Goal: Check status: Check status

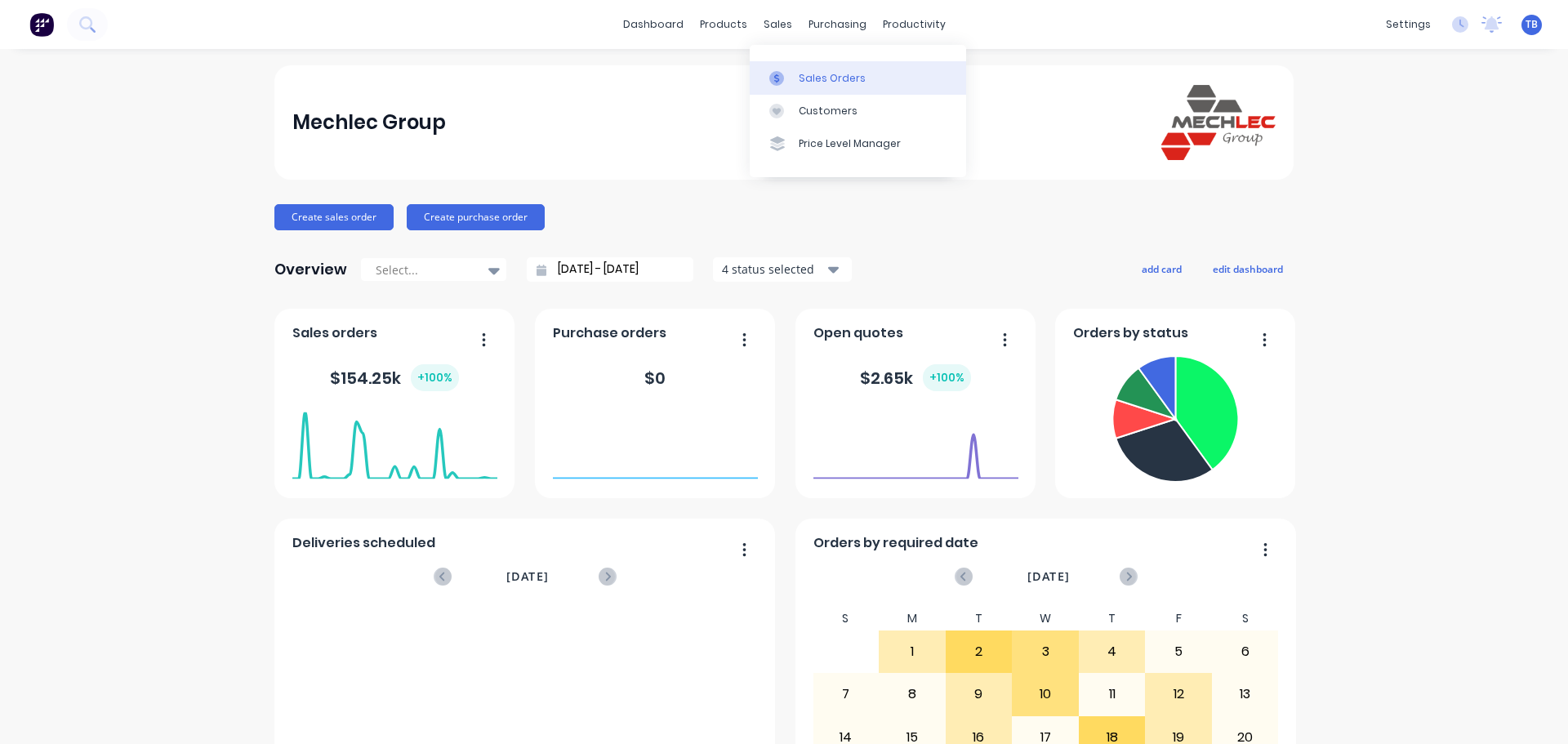
click at [799, 77] on div "Sales Orders" at bounding box center [832, 79] width 67 height 14
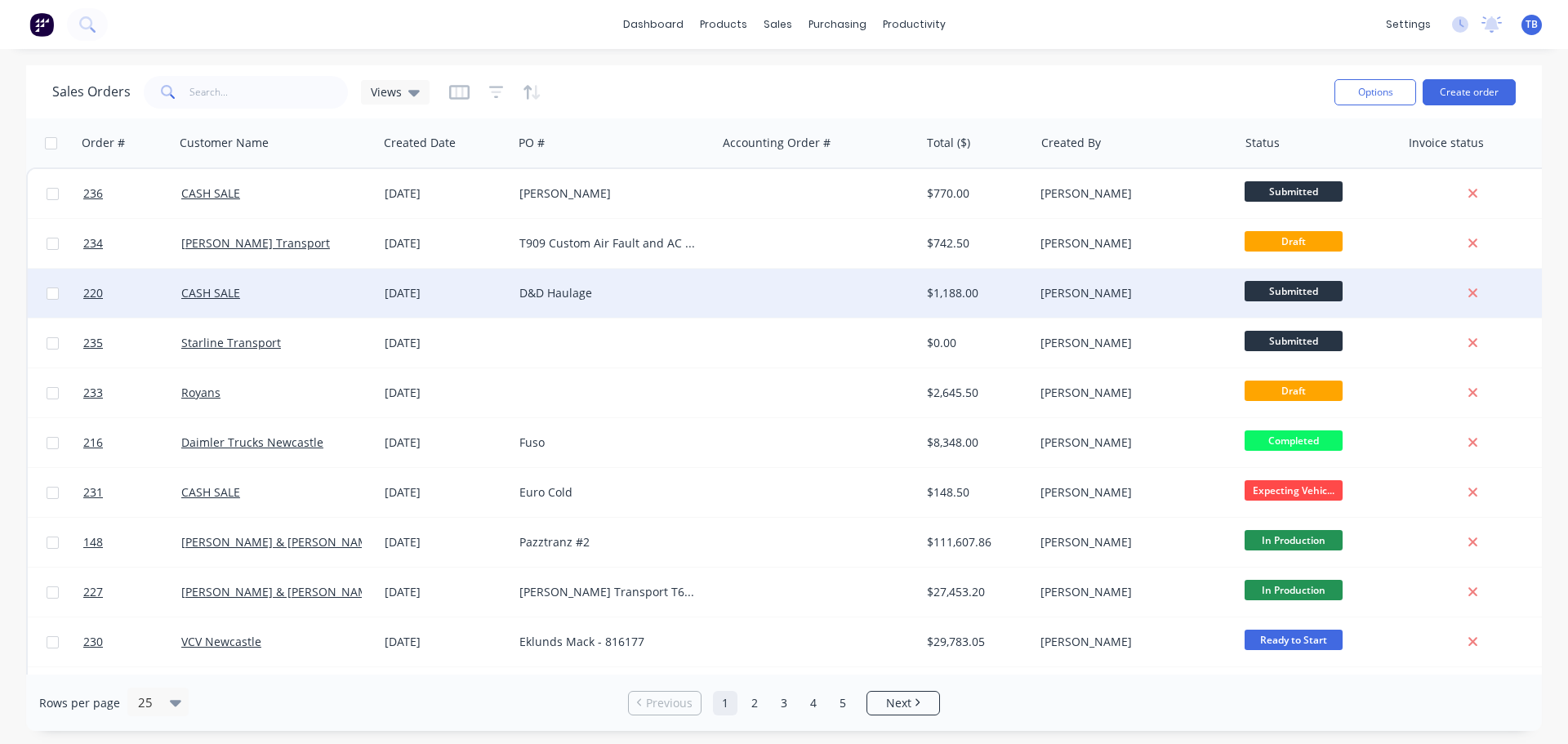
click at [585, 300] on div "D&D Haulage" at bounding box center [609, 293] width 181 height 16
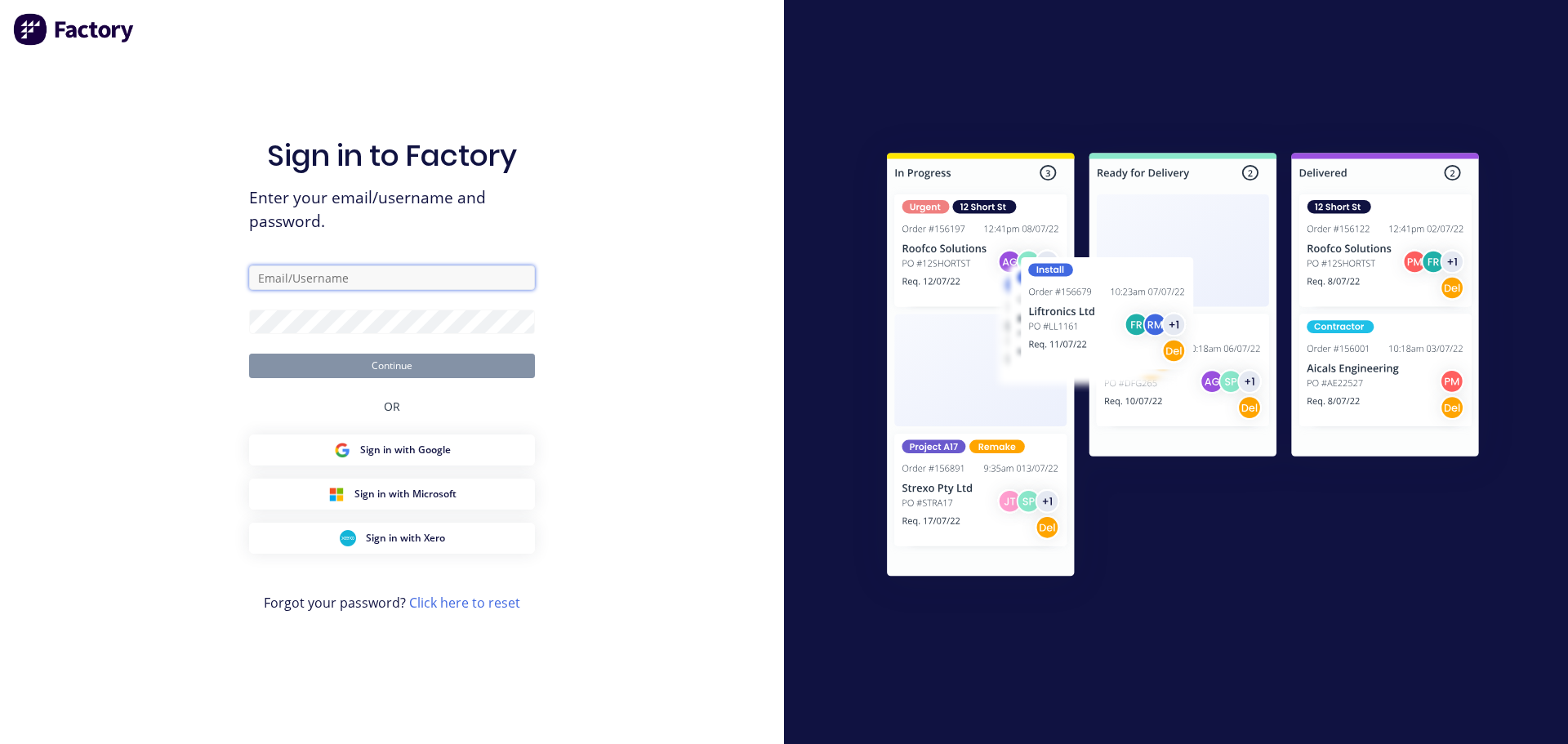
type input "[PERSON_NAME][EMAIL_ADDRESS][DOMAIN_NAME]"
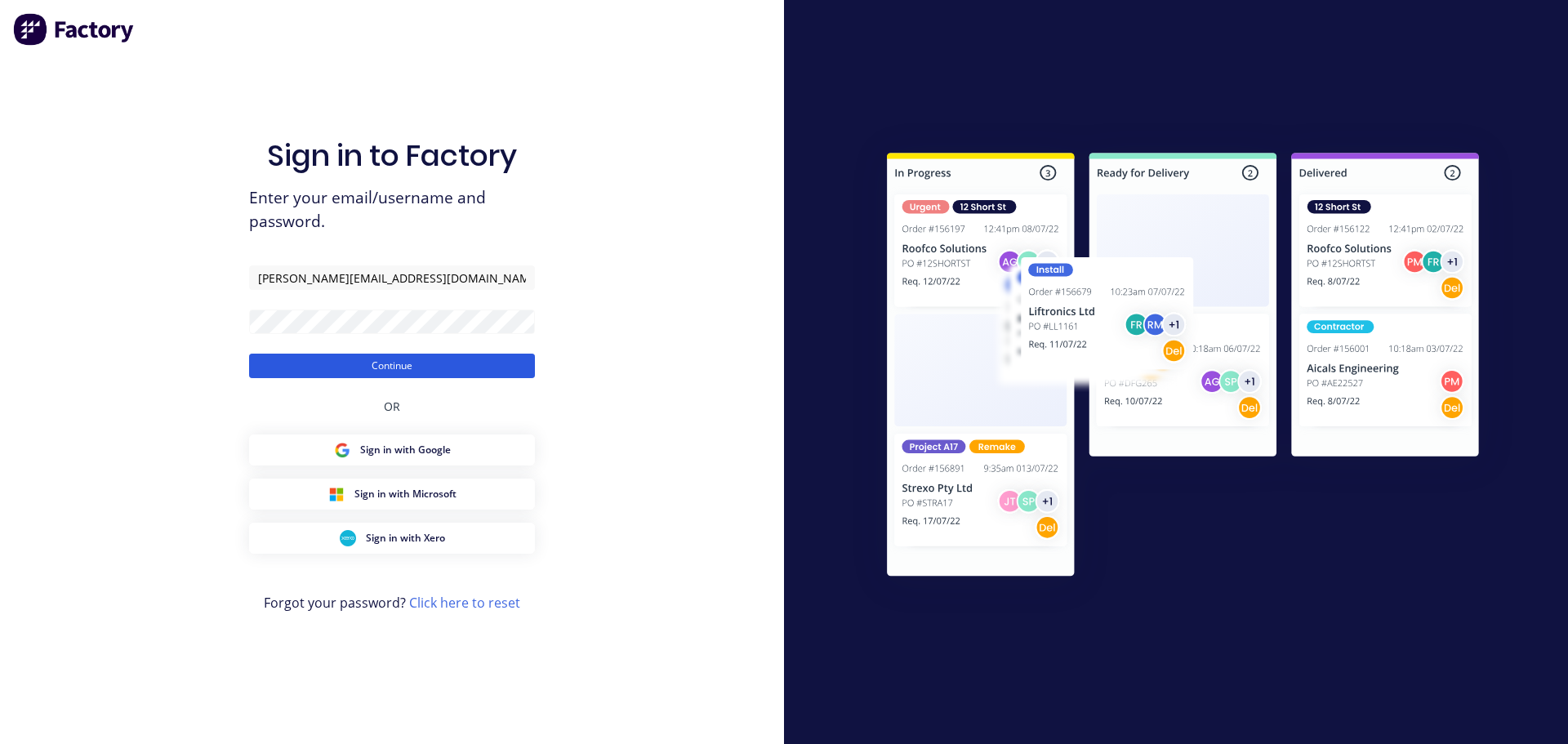
click at [423, 359] on button "Continue" at bounding box center [392, 365] width 286 height 24
